Goal: Find specific page/section: Find specific page/section

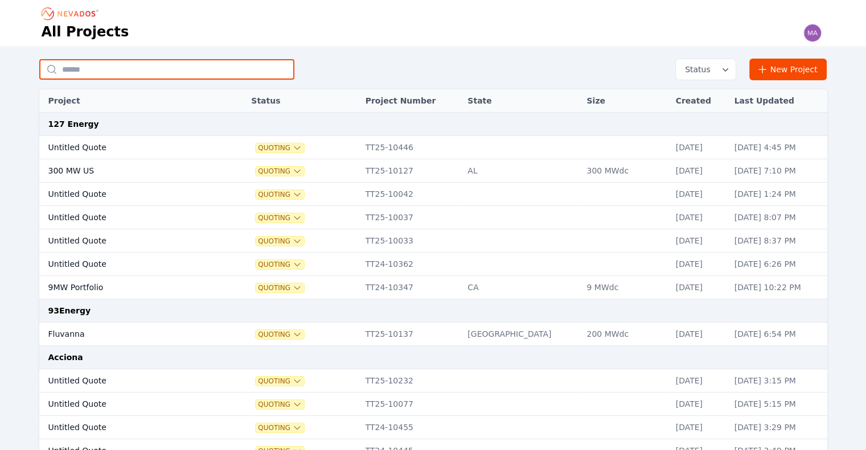
click at [232, 70] on input "text" at bounding box center [166, 69] width 255 height 21
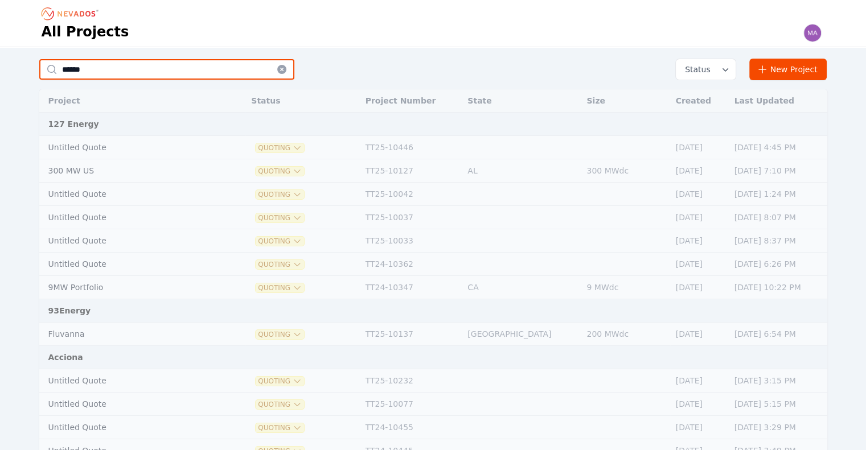
type input "******"
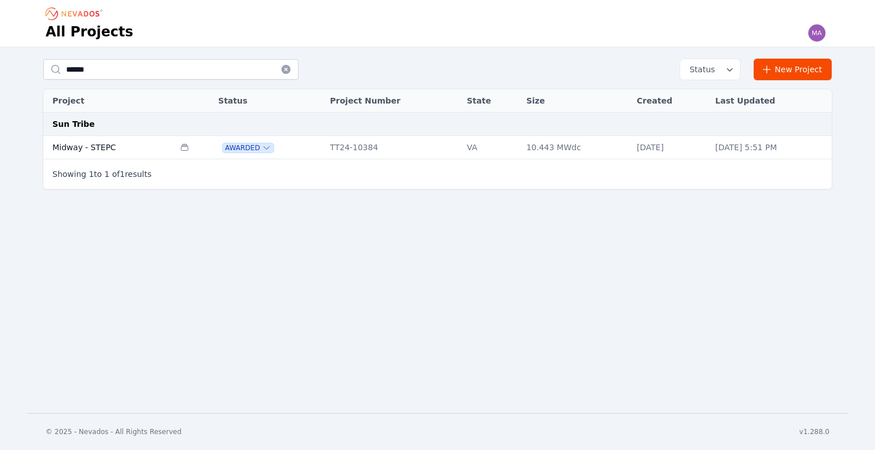
click at [94, 140] on td "Midway - STEPC" at bounding box center [108, 147] width 131 height 23
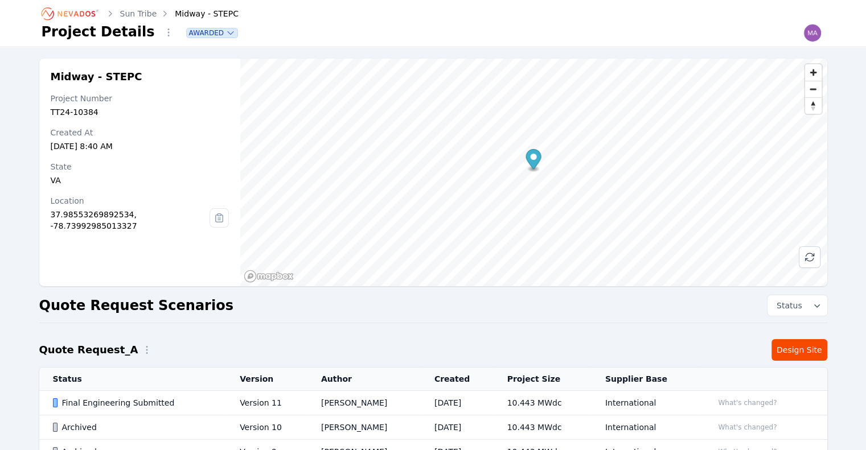
scroll to position [114, 0]
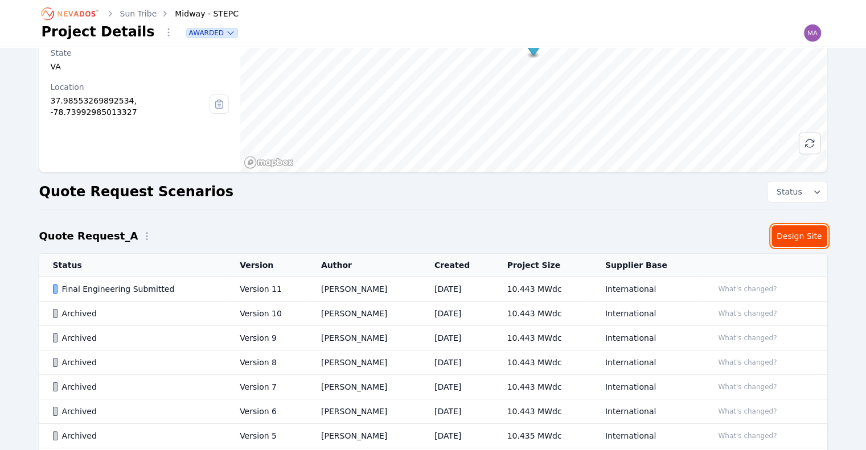
click at [815, 229] on link "Design Site" at bounding box center [800, 237] width 56 height 22
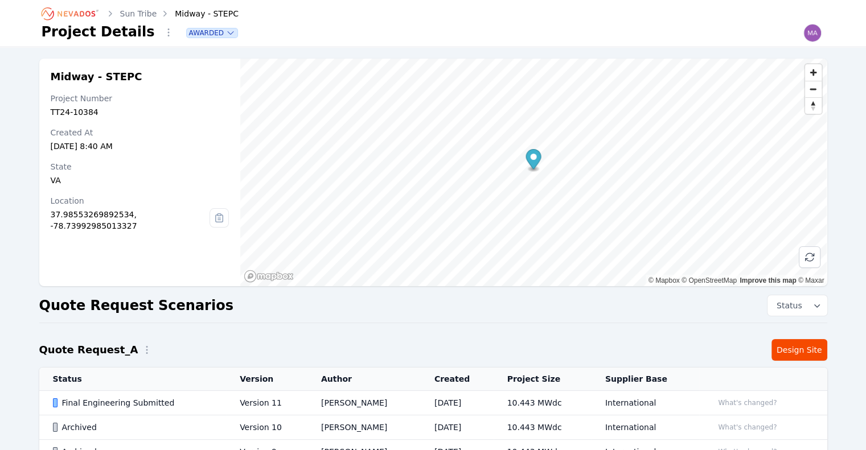
scroll to position [114, 0]
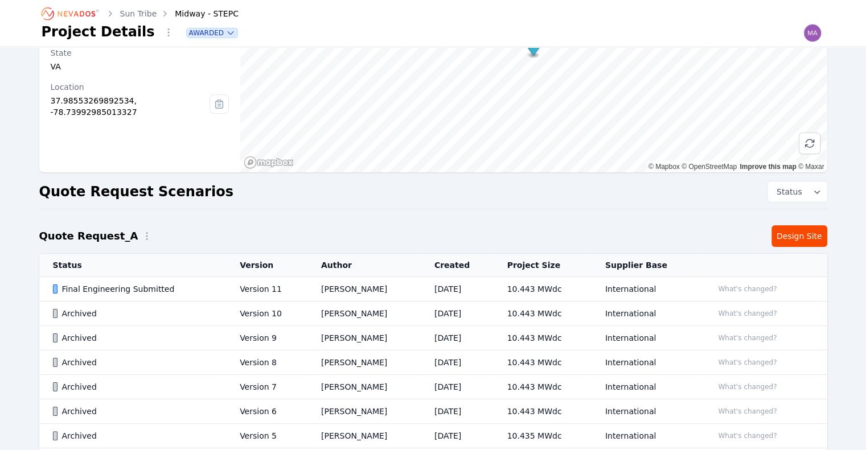
click at [165, 290] on div "Final Engineering Submitted" at bounding box center [137, 289] width 168 height 11
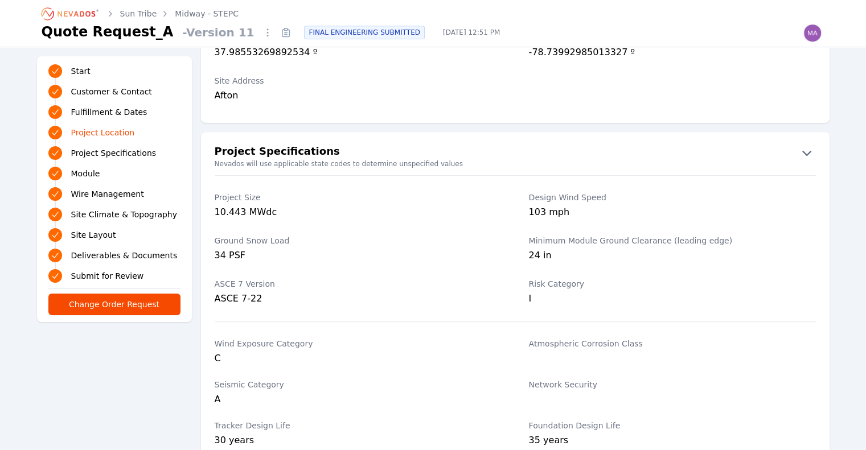
scroll to position [797, 0]
